Goal: Information Seeking & Learning: Find specific page/section

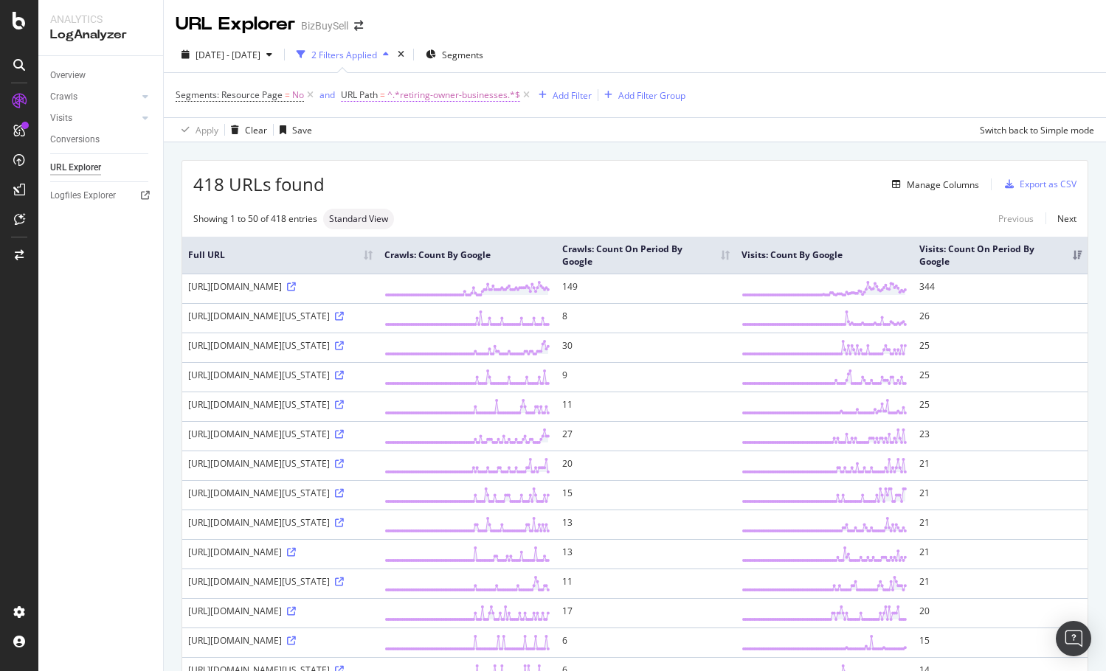
click at [464, 94] on span "^.*retiring-owner-businesses.*$" at bounding box center [453, 95] width 133 height 21
click at [471, 156] on input "retiring-owner-businesses" at bounding box center [422, 157] width 139 height 24
type input "most-profitable"
click at [497, 184] on div "Apply" at bounding box center [503, 187] width 23 height 13
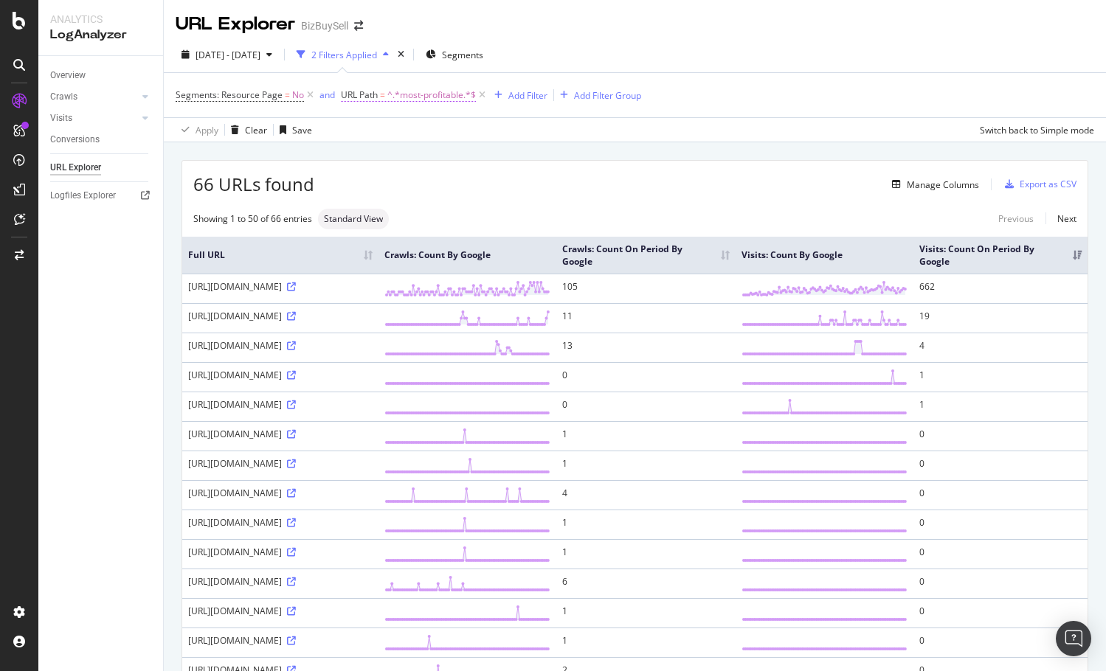
click at [428, 96] on span "^.*most-profitable.*$" at bounding box center [431, 95] width 89 height 21
type input "absentee-run-businesses"
click at [496, 185] on div "Apply" at bounding box center [503, 187] width 23 height 13
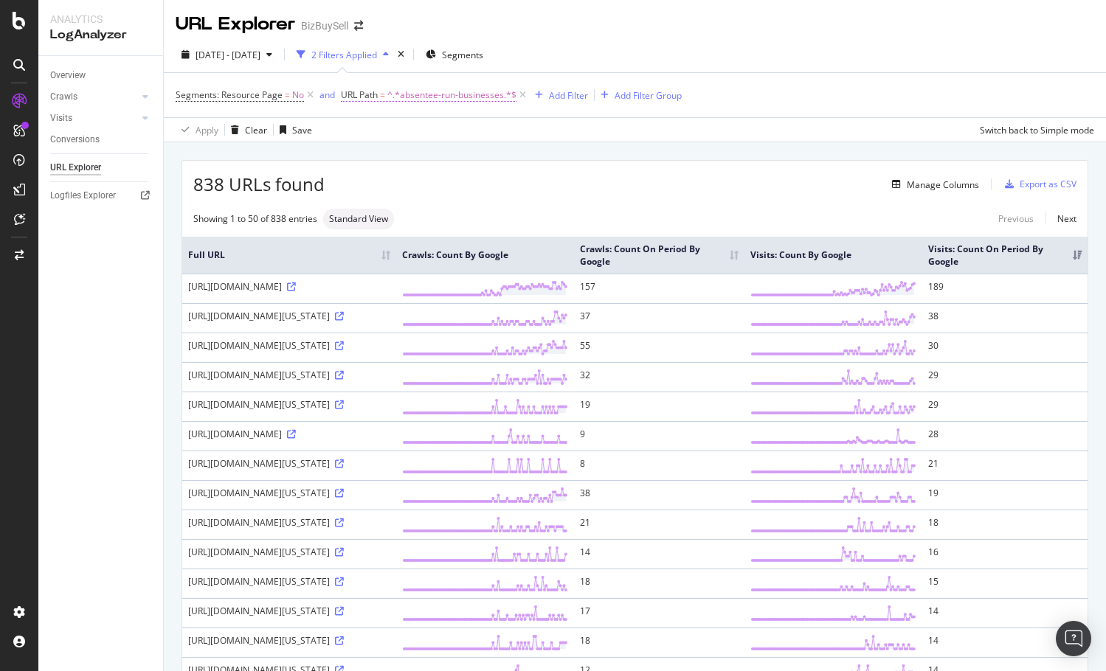
click at [451, 94] on span "^.*absentee-run-businesses.*$" at bounding box center [451, 95] width 129 height 21
click at [428, 153] on input "absentee-run-businesses" at bounding box center [422, 157] width 139 height 24
click at [389, 153] on input "absentee-run-businesses" at bounding box center [422, 157] width 139 height 24
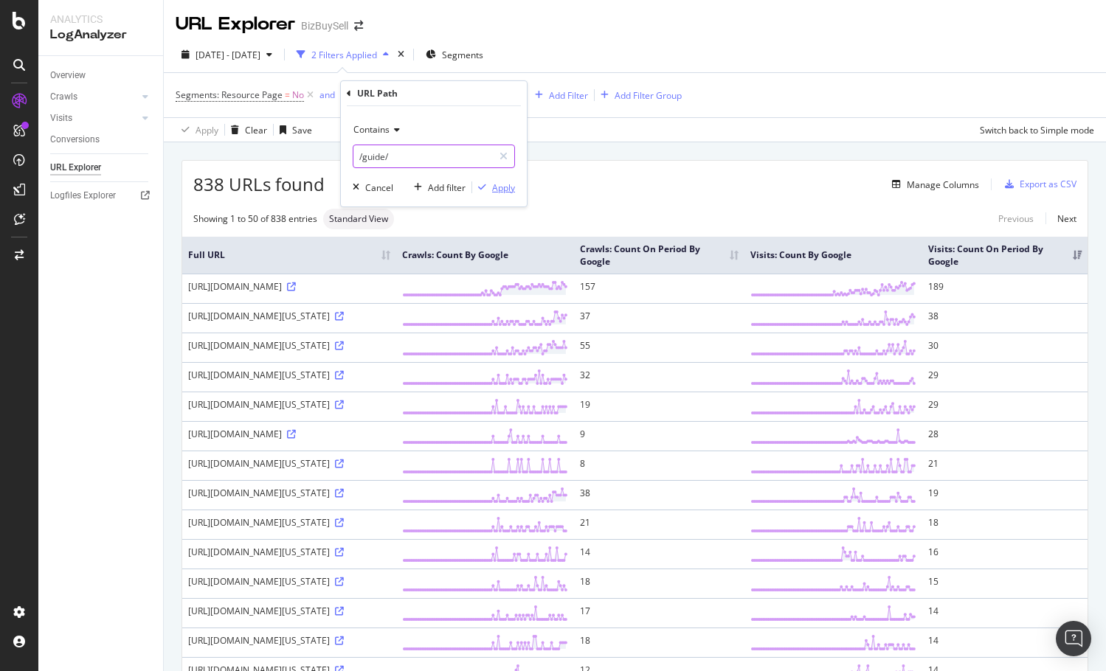
type input "/guide/"
click at [509, 186] on div "Apply" at bounding box center [503, 187] width 23 height 13
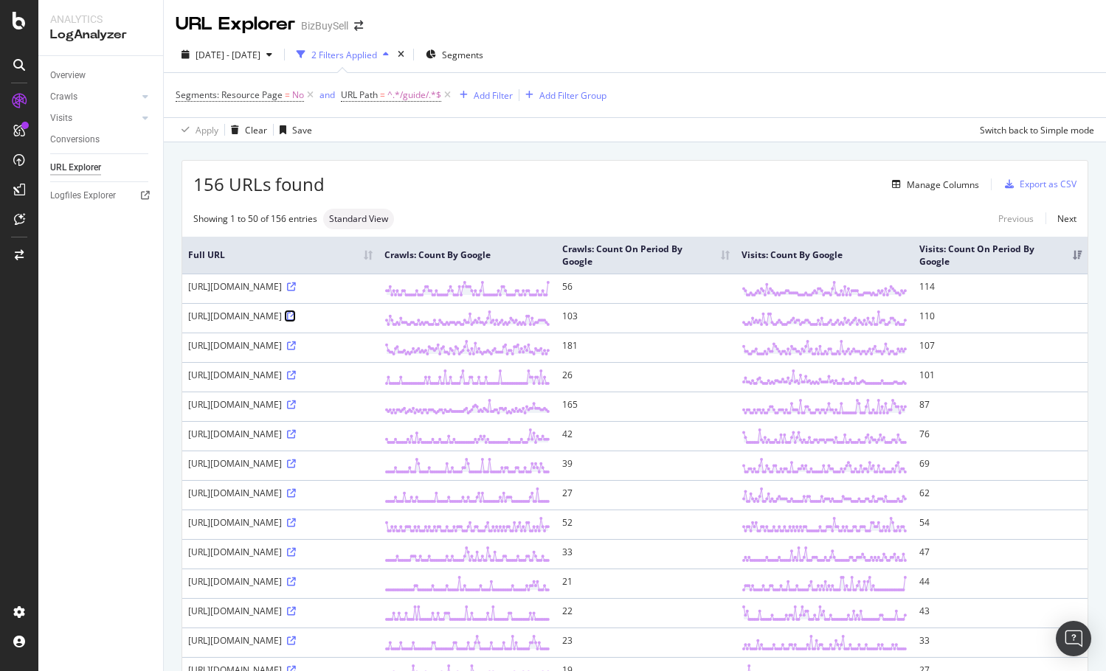
click at [296, 321] on icon at bounding box center [291, 316] width 9 height 9
click at [296, 381] on link at bounding box center [290, 375] width 11 height 13
